Goal: Task Accomplishment & Management: Manage account settings

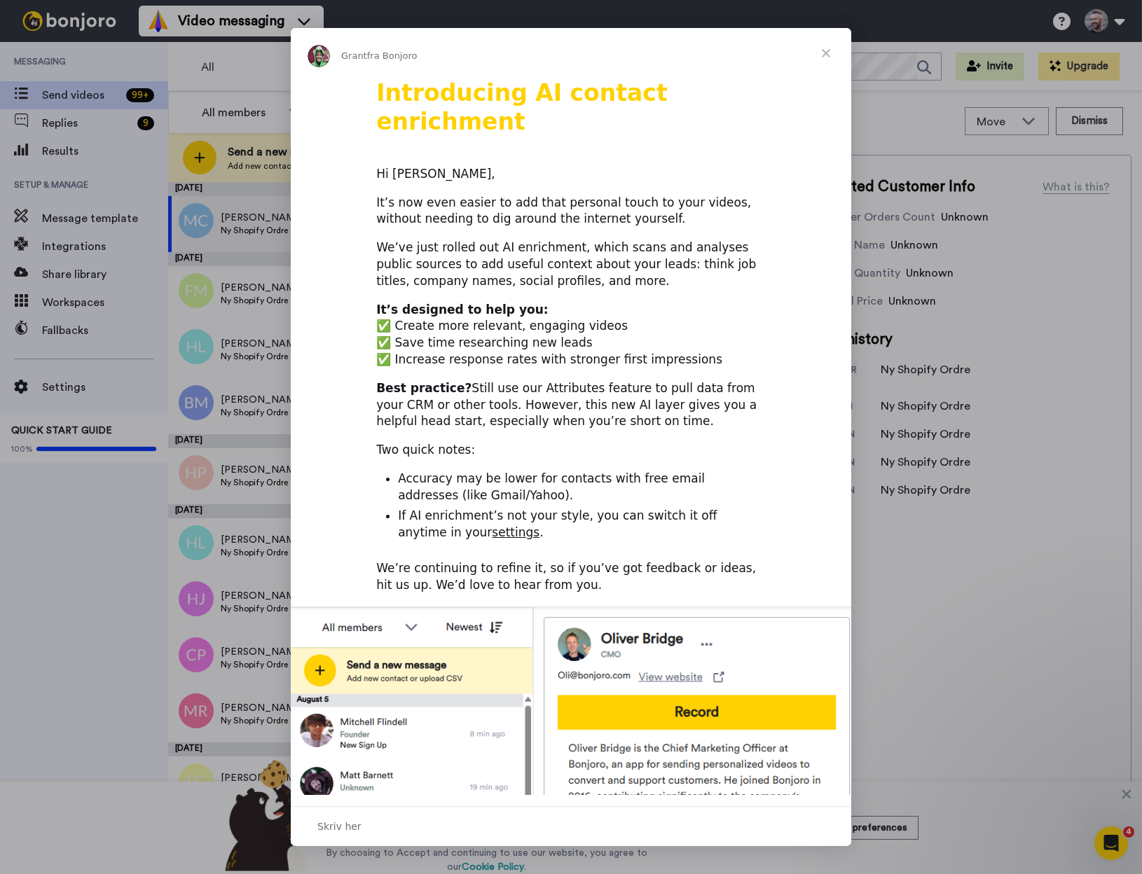
click at [826, 51] on span "Luk" at bounding box center [825, 53] width 50 height 50
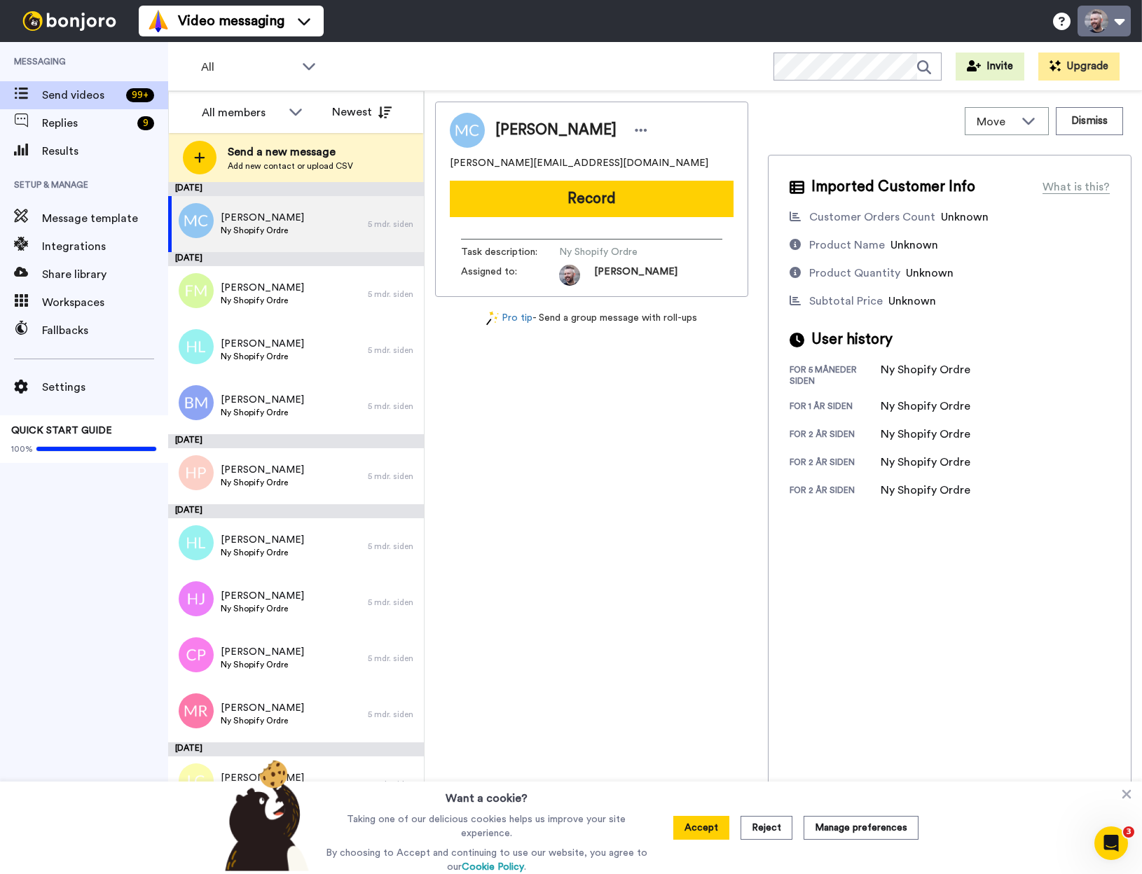
click at [1111, 16] on button at bounding box center [1103, 21] width 53 height 31
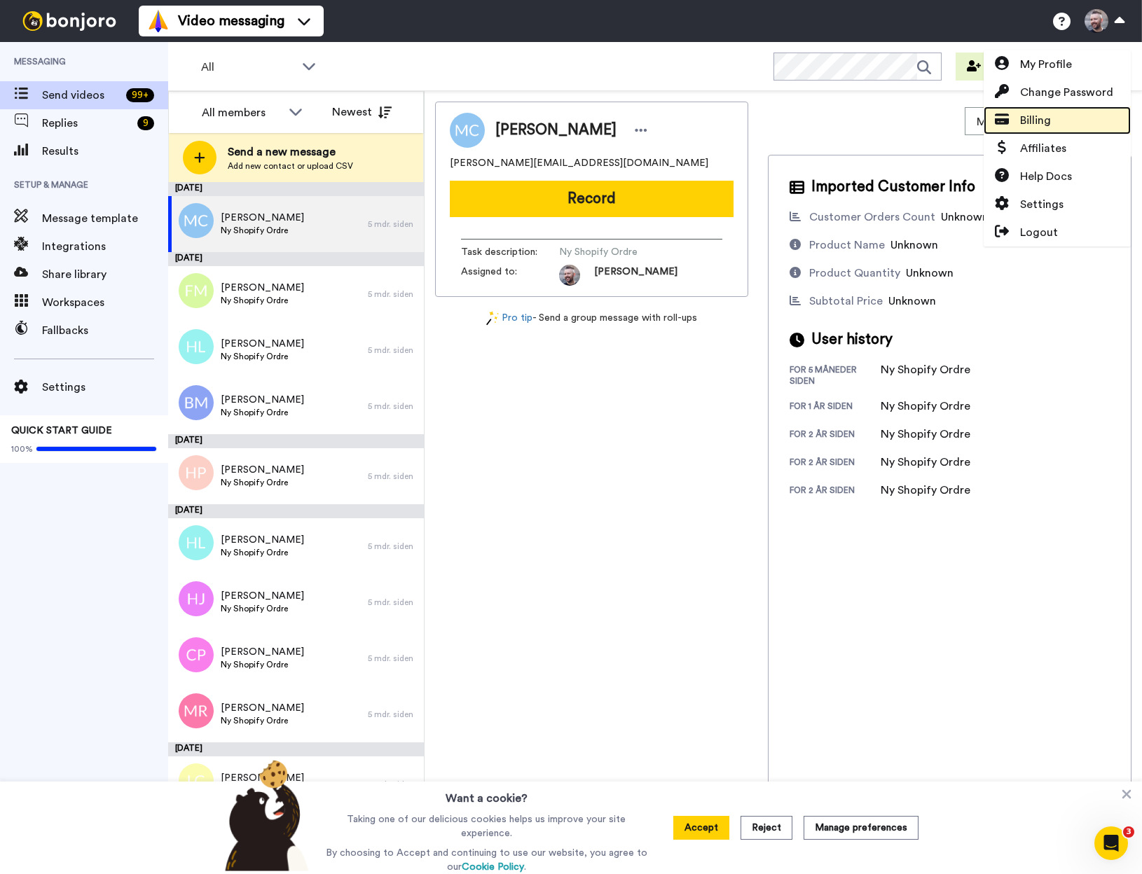
click at [1053, 117] on link "Billing" at bounding box center [1056, 120] width 147 height 28
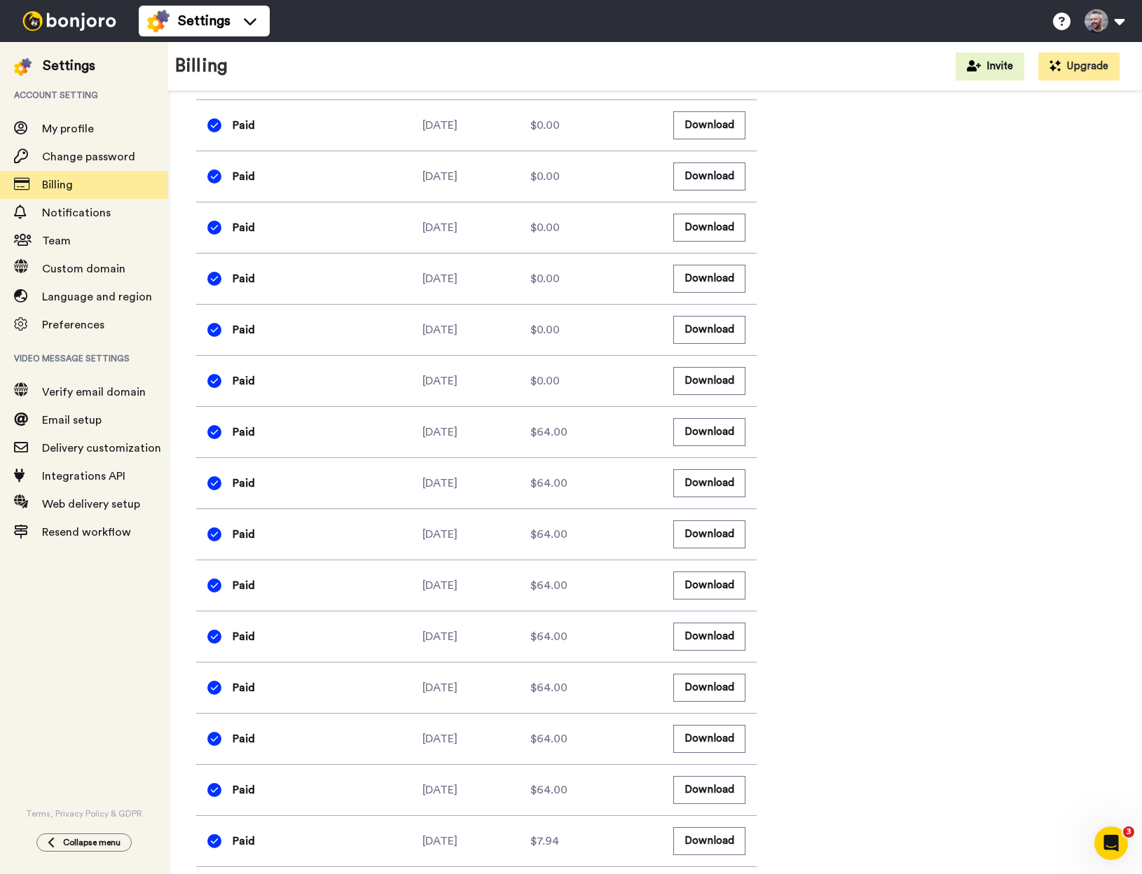
scroll to position [767, 0]
click at [719, 431] on button "Download" at bounding box center [709, 430] width 72 height 27
click at [690, 483] on button "Download" at bounding box center [709, 481] width 72 height 27
click at [684, 530] on button "Download" at bounding box center [709, 532] width 72 height 27
click at [712, 535] on button "Download" at bounding box center [709, 532] width 72 height 27
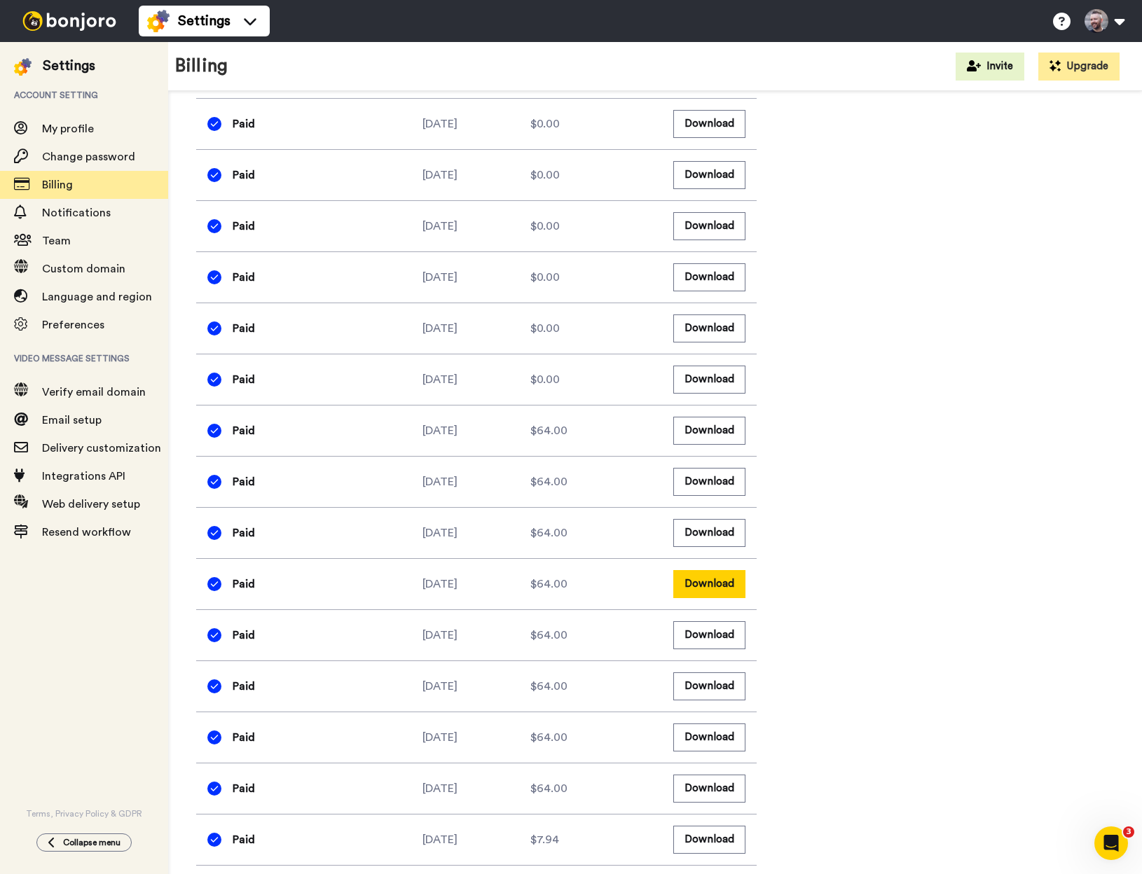
click at [694, 581] on button "Download" at bounding box center [709, 583] width 72 height 27
click at [698, 639] on button "Download" at bounding box center [709, 634] width 72 height 27
click at [705, 685] on button "Download" at bounding box center [709, 685] width 72 height 27
